Goal: Task Accomplishment & Management: Manage account settings

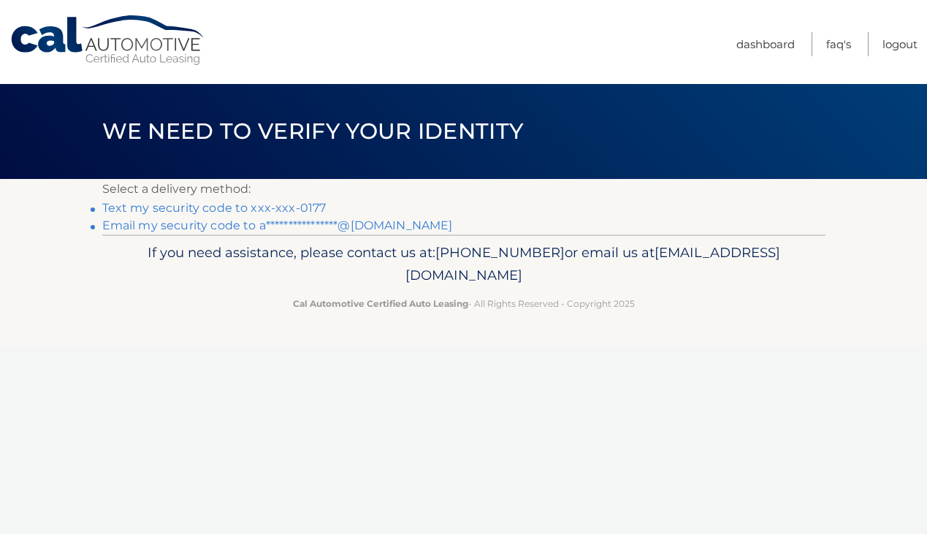
click at [257, 224] on link "**********" at bounding box center [277, 225] width 351 height 14
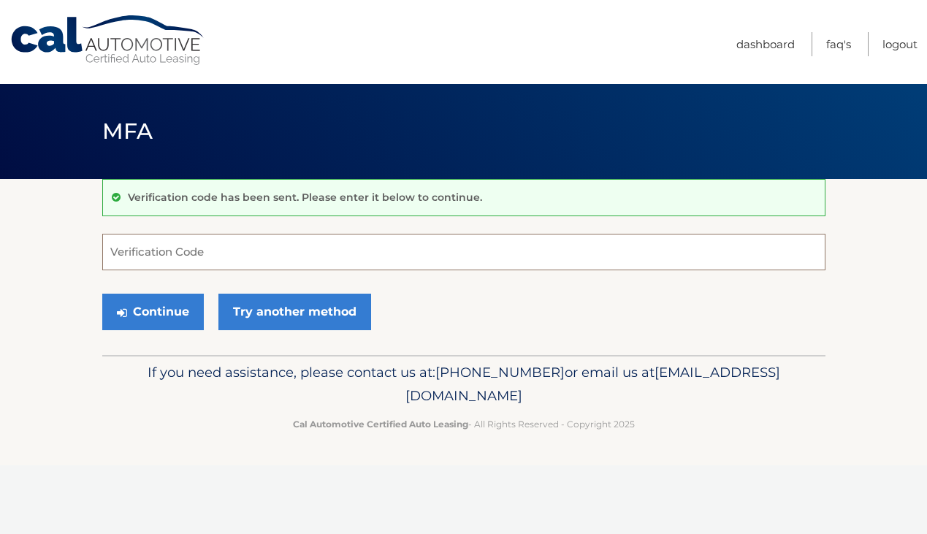
click at [247, 246] on input "Verification Code" at bounding box center [463, 252] width 723 height 37
type input "924940"
click at [176, 307] on button "Continue" at bounding box center [153, 312] width 102 height 37
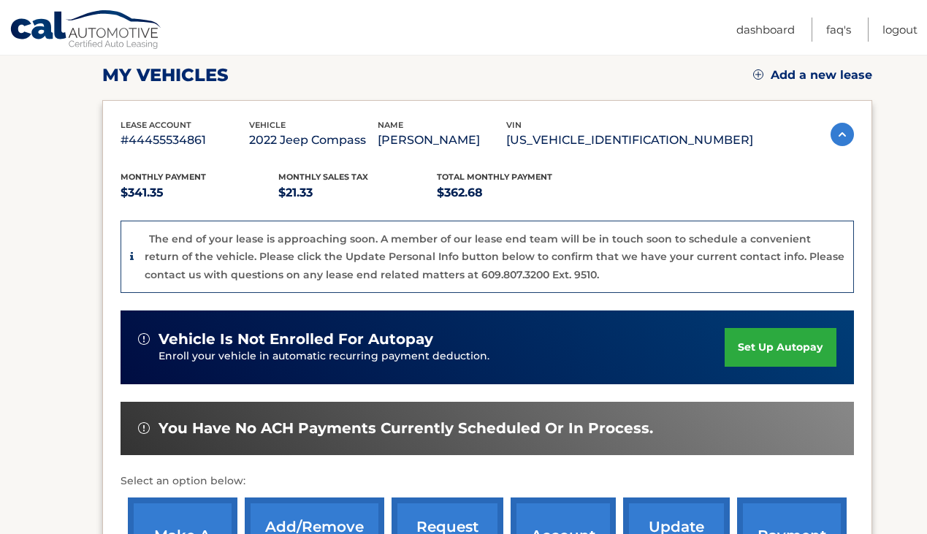
scroll to position [201, 0]
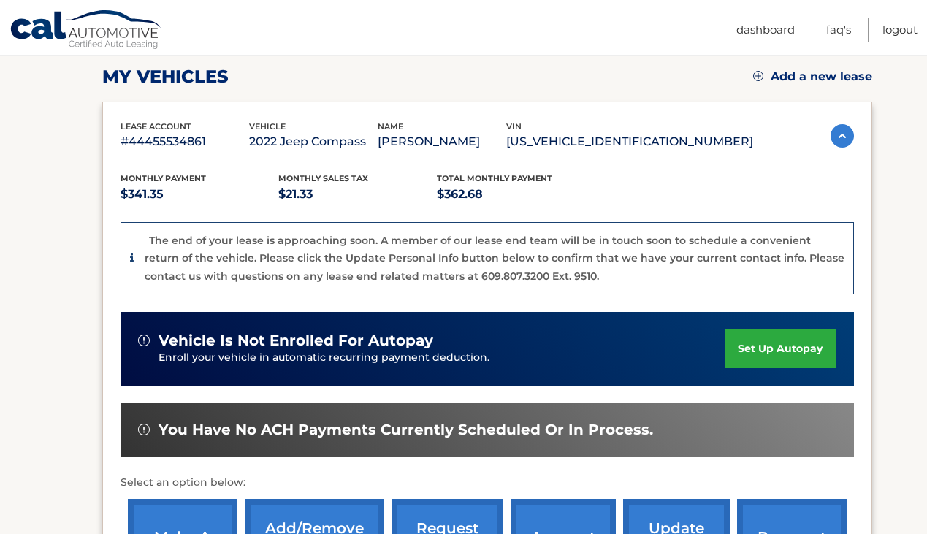
click at [790, 356] on link "set up autopay" at bounding box center [780, 348] width 111 height 39
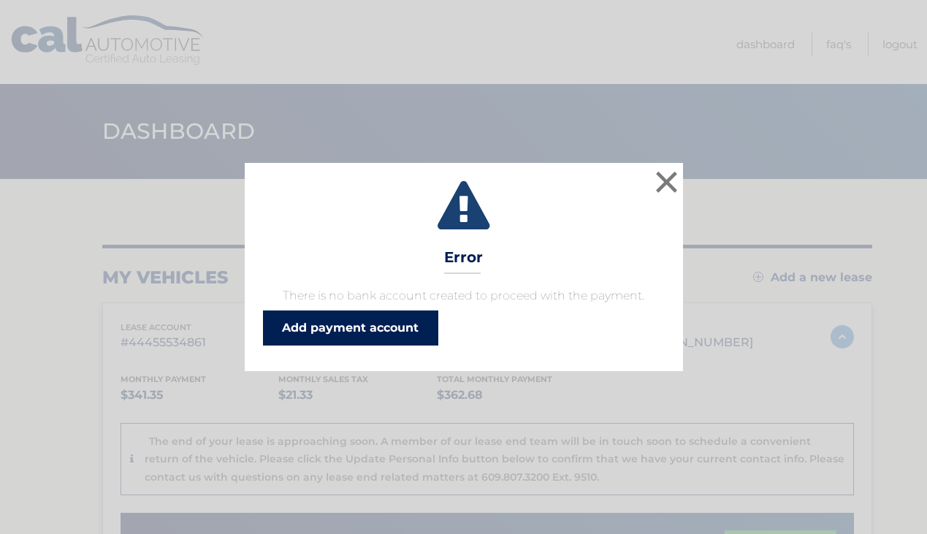
click at [408, 335] on link "Add payment account" at bounding box center [350, 327] width 175 height 35
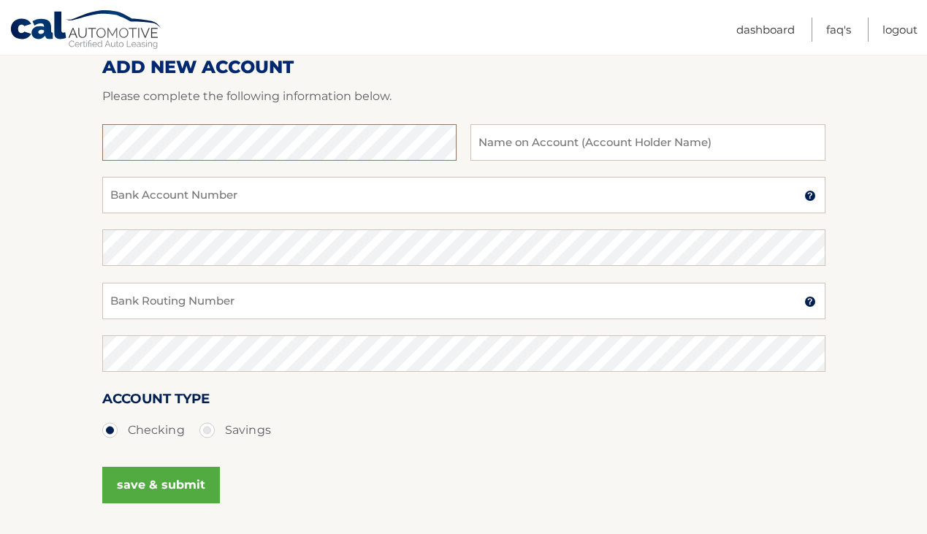
scroll to position [192, 0]
click at [391, 197] on input "Bank Account Number" at bounding box center [463, 195] width 723 height 37
click at [486, 160] on input "text" at bounding box center [647, 143] width 354 height 37
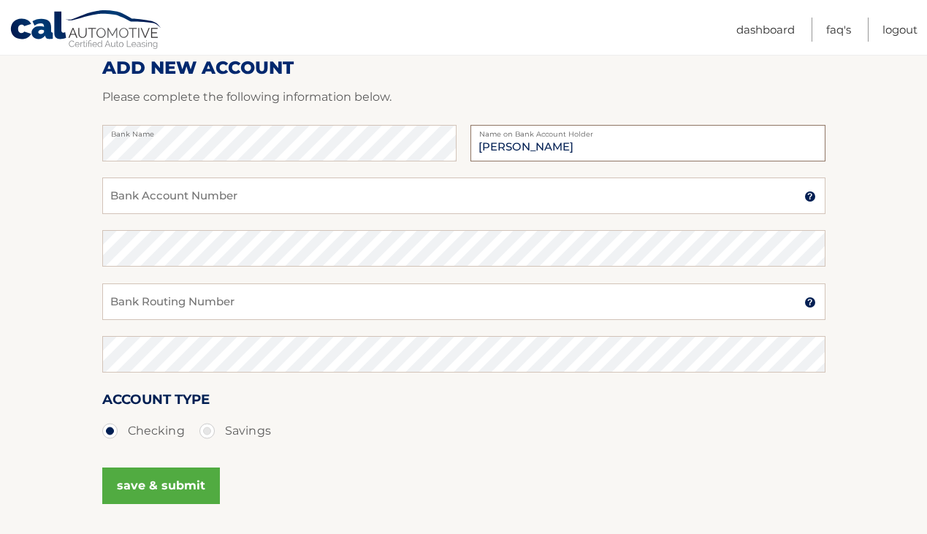
type input "[PERSON_NAME]"
click at [421, 175] on div "Bank Name Alice M Mitchell Name on Bank Account Holder" at bounding box center [463, 151] width 723 height 53
click at [412, 192] on input "Bank Account Number" at bounding box center [463, 195] width 723 height 37
type input "8902075642150"
click at [375, 315] on input "Bank Routing Number" at bounding box center [463, 301] width 723 height 37
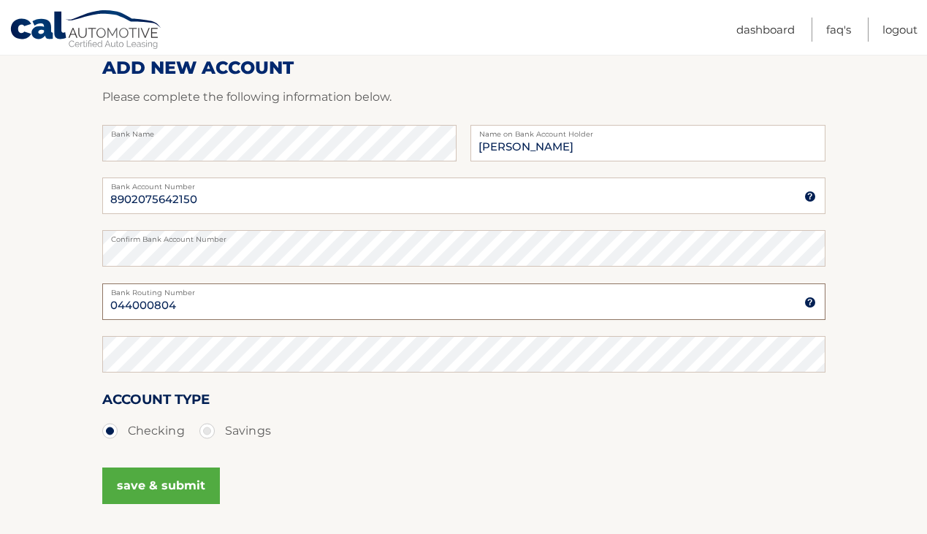
type input "044000804"
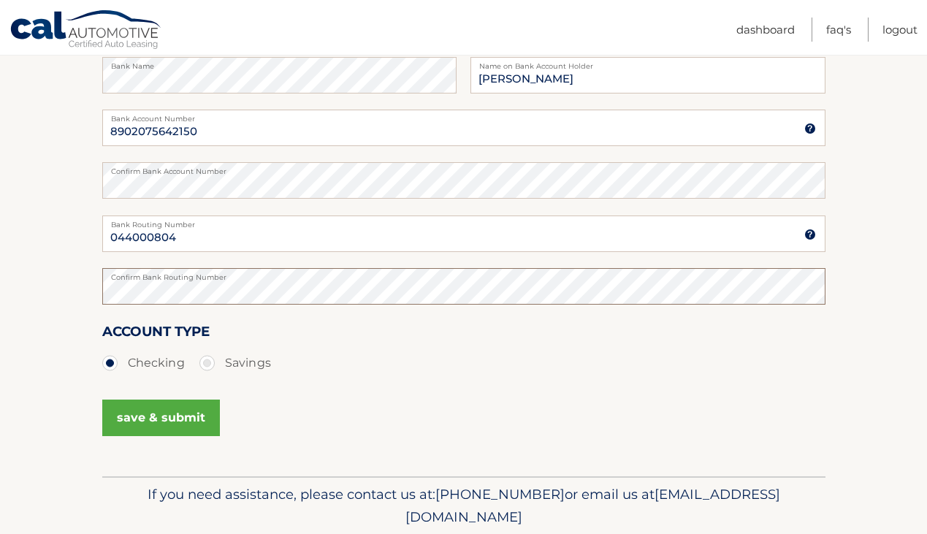
scroll to position [269, 0]
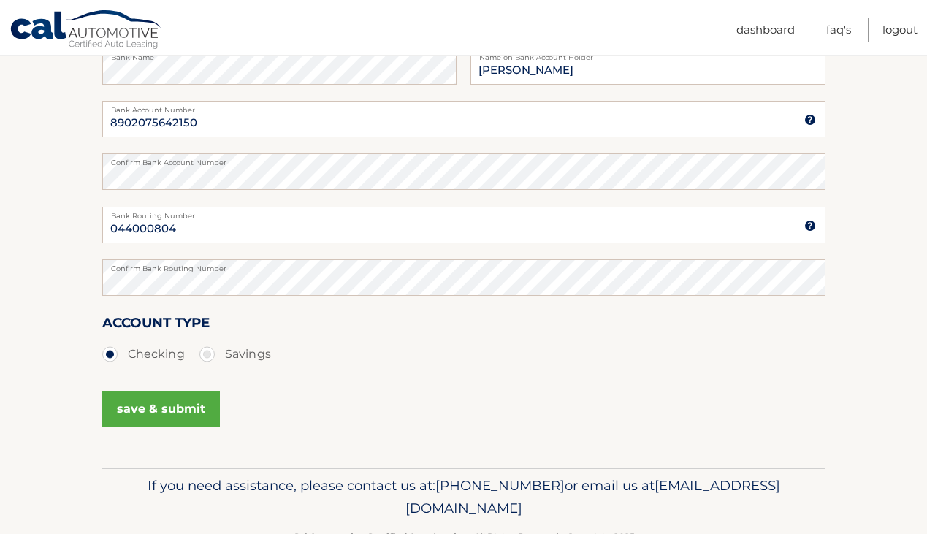
click at [180, 415] on button "save & submit" at bounding box center [161, 409] width 118 height 37
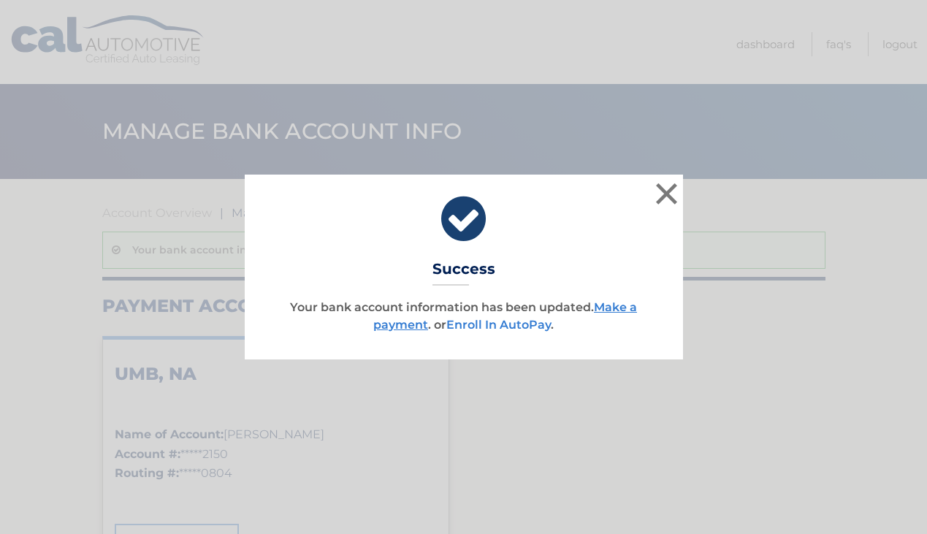
click at [486, 321] on link "Enroll In AutoPay" at bounding box center [498, 325] width 104 height 14
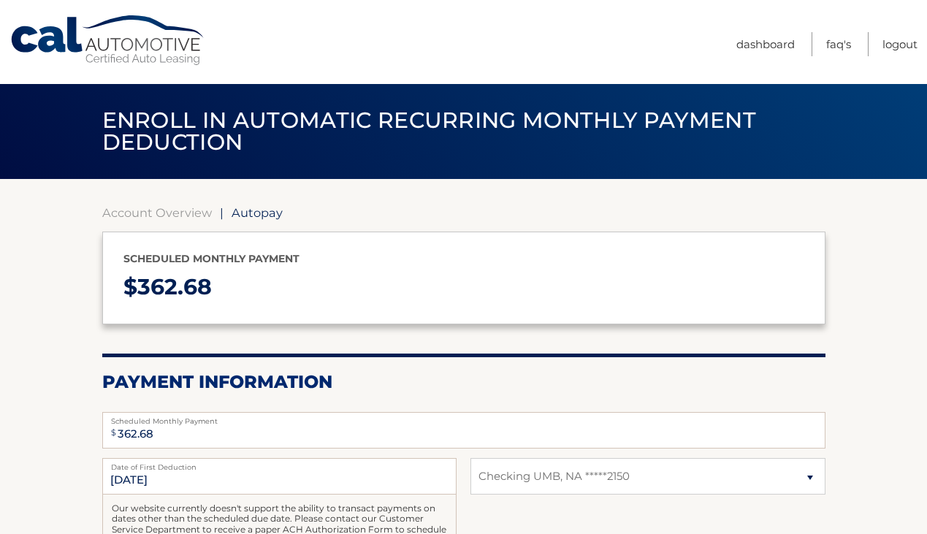
select select "ZDgxNGM1MTEtZTMyMC00YzU3LTk4NzYtZTZjZmRhNzk3ZDAx"
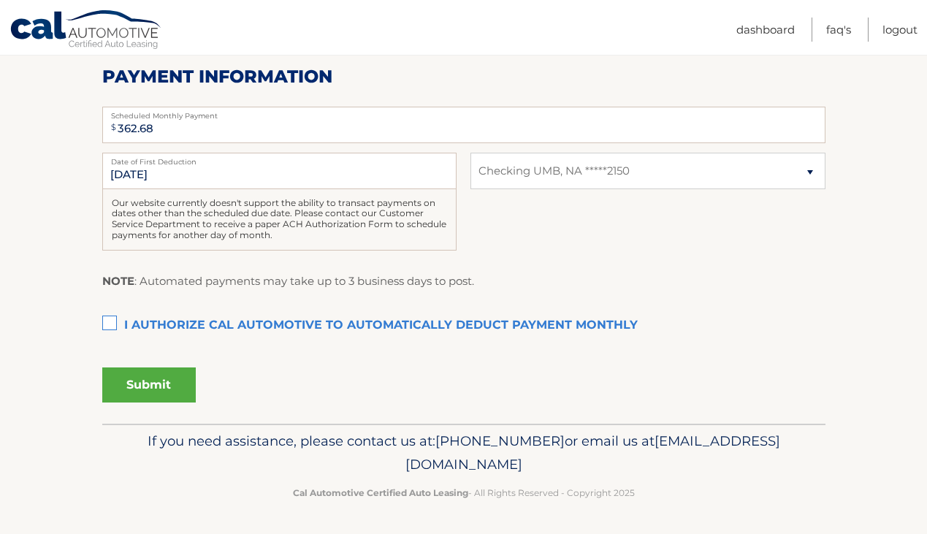
scroll to position [305, 0]
click at [110, 318] on label "I authorize cal automotive to automatically deduct payment monthly This checkbo…" at bounding box center [463, 326] width 723 height 29
click at [0, 0] on input "I authorize cal automotive to automatically deduct payment monthly This checkbo…" at bounding box center [0, 0] width 0 height 0
click at [159, 384] on button "Submit" at bounding box center [148, 385] width 93 height 35
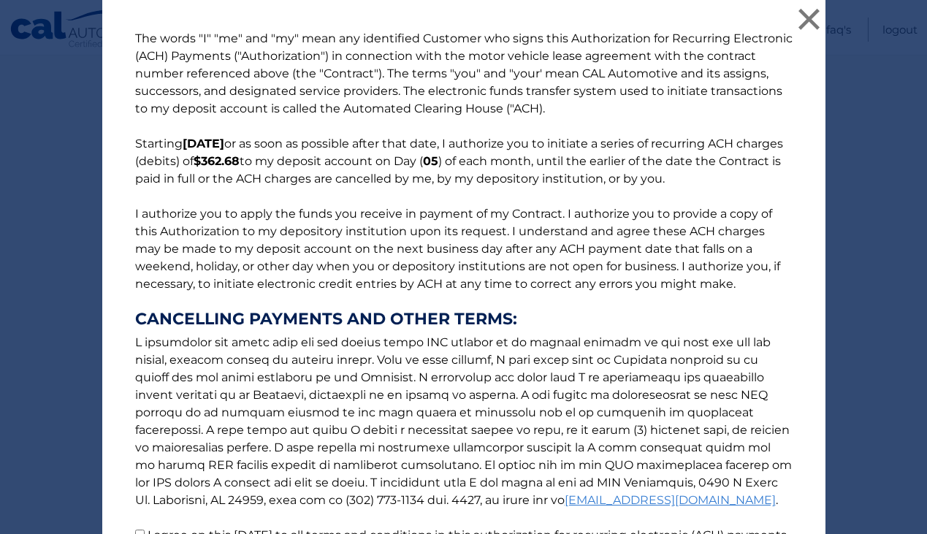
scroll to position [156, 0]
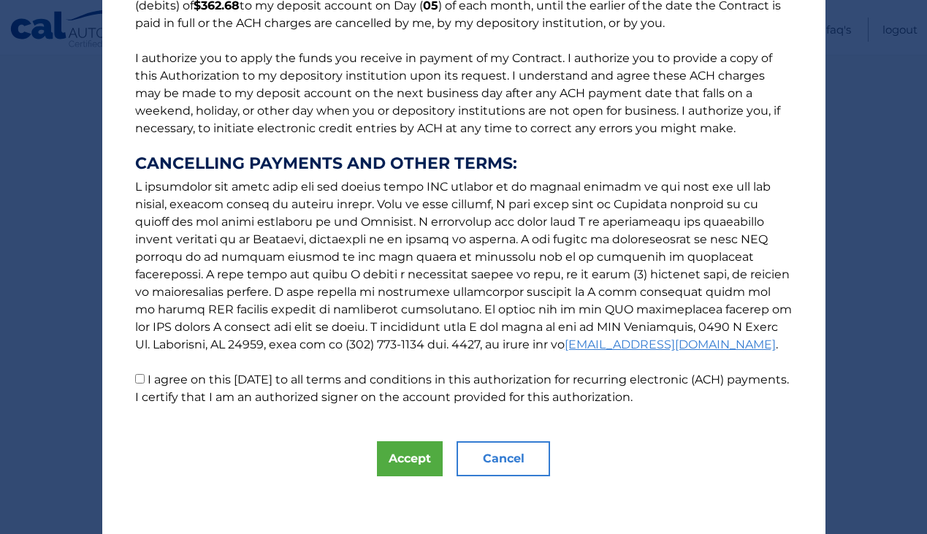
click at [136, 383] on input "I agree on this 09/11/2025 to all terms and conditions in this authorization fo…" at bounding box center [139, 378] width 9 height 9
checkbox input "true"
click at [435, 463] on button "Accept" at bounding box center [410, 458] width 66 height 35
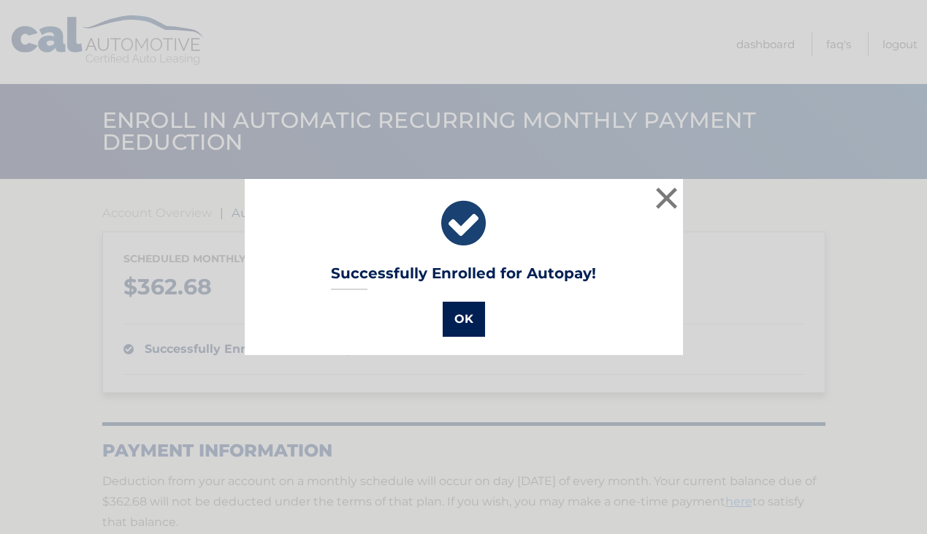
click at [457, 321] on button "OK" at bounding box center [464, 319] width 42 height 35
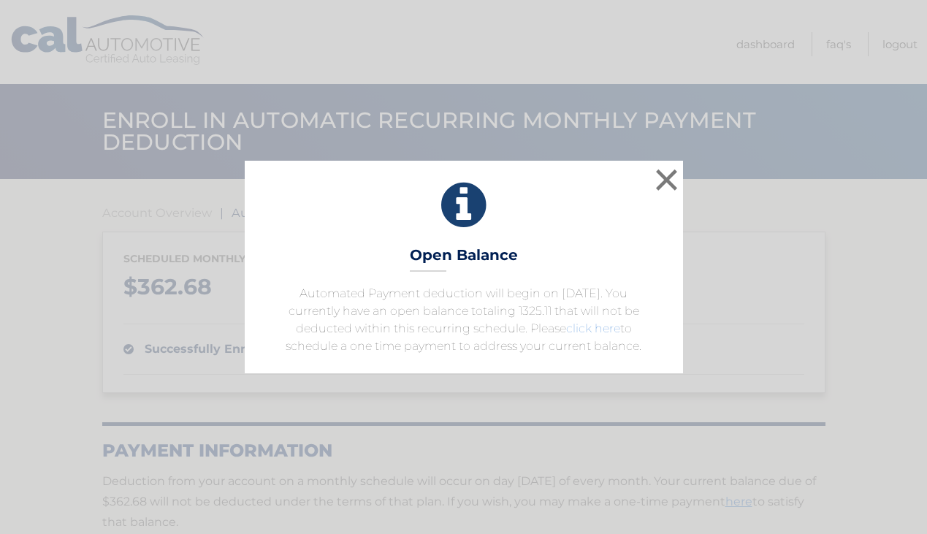
click at [578, 332] on link "click here" at bounding box center [593, 328] width 54 height 14
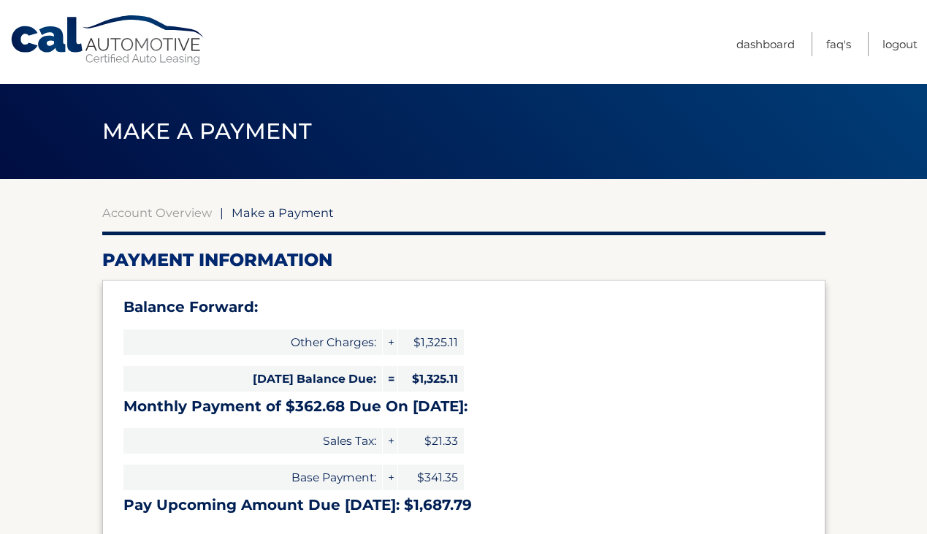
select select "ZDgxNGM1MTEtZTMyMC00YzU3LTk4NzYtZTZjZmRhNzk3ZDAx"
click at [207, 209] on link "Account Overview" at bounding box center [157, 212] width 110 height 15
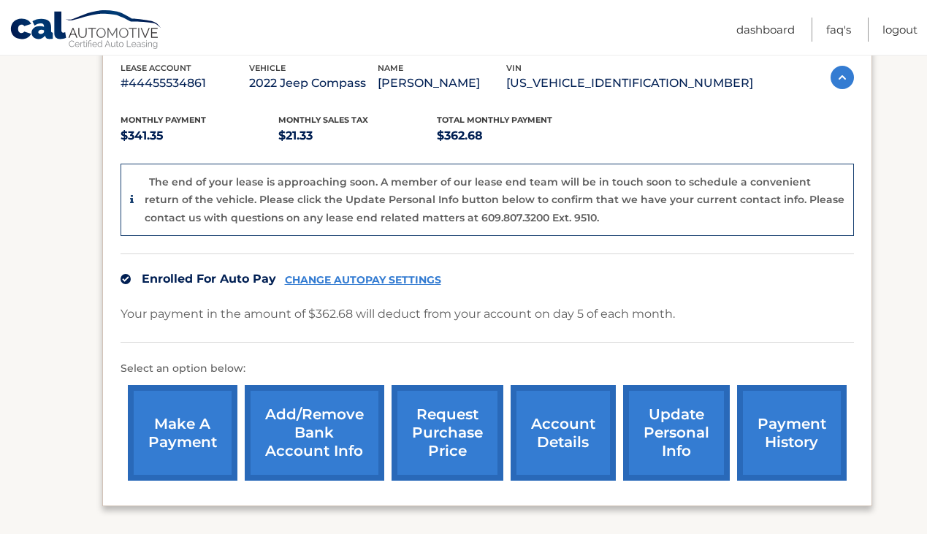
scroll to position [261, 0]
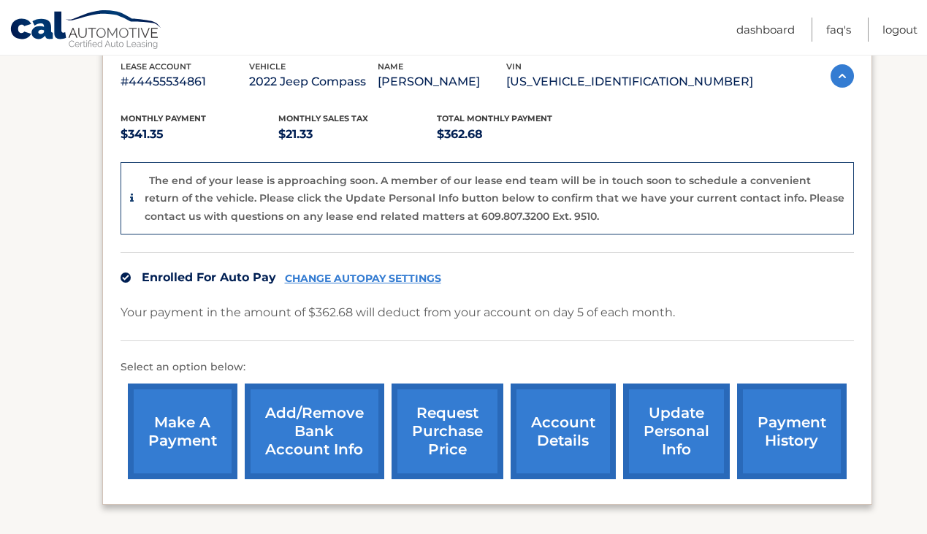
click at [780, 402] on link "payment history" at bounding box center [792, 431] width 110 height 96
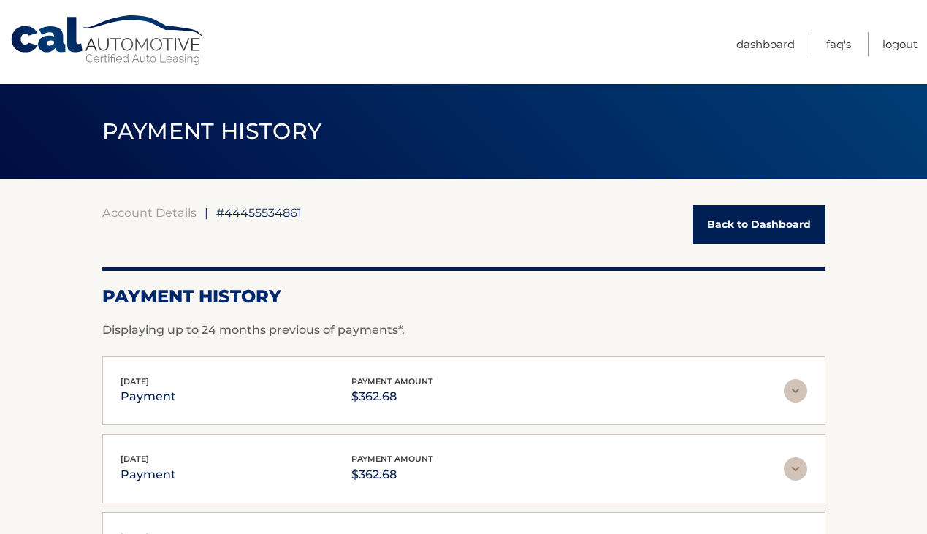
scroll to position [2, 0]
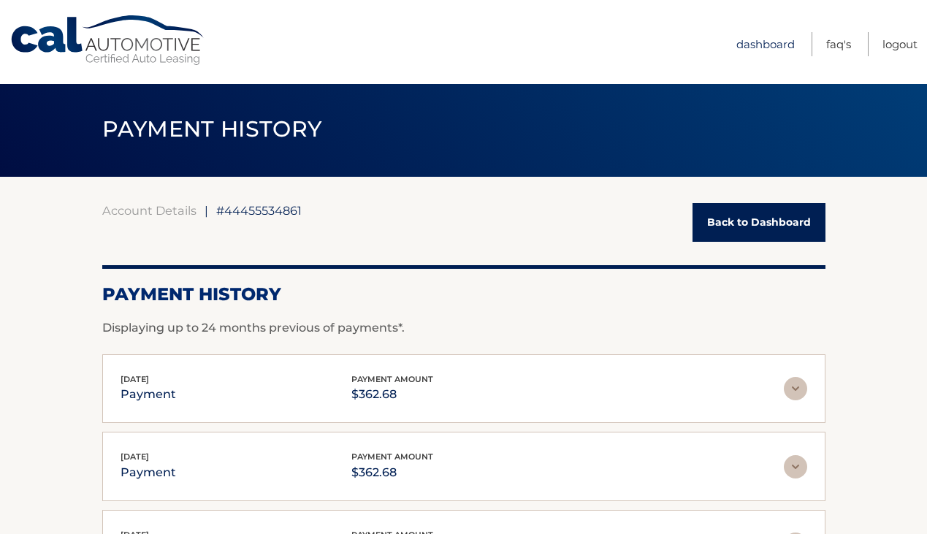
click at [765, 45] on link "Dashboard" at bounding box center [765, 44] width 58 height 24
